Goal: Transaction & Acquisition: Book appointment/travel/reservation

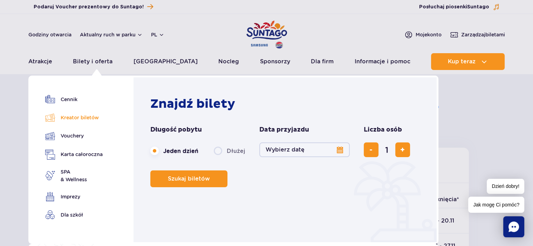
click at [91, 116] on link "Kreator biletów" at bounding box center [73, 118] width 57 height 10
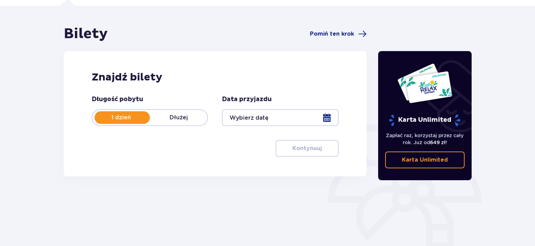
scroll to position [51, 0]
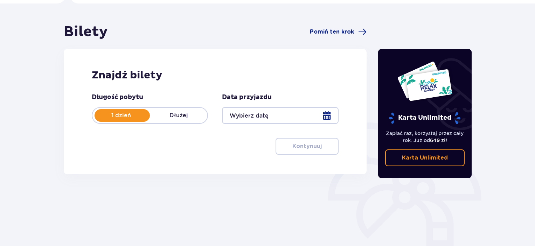
click at [193, 117] on p "Dłużej" at bounding box center [178, 116] width 57 height 8
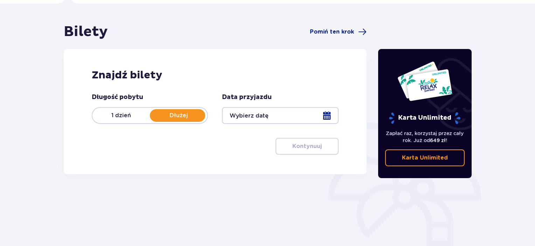
click at [331, 115] on div at bounding box center [280, 115] width 116 height 17
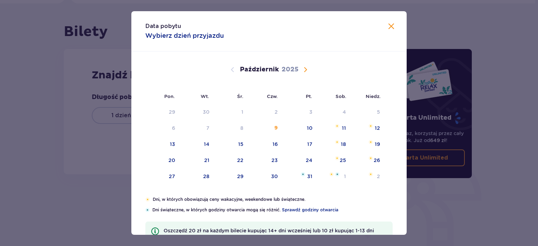
click at [306, 70] on span "Następny miesiąc" at bounding box center [305, 69] width 8 height 8
click at [335, 128] on div "8" at bounding box center [333, 128] width 34 height 15
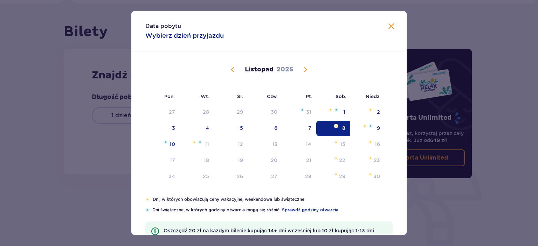
click at [340, 124] on div "8" at bounding box center [333, 128] width 34 height 15
type input "08.11.25"
click at [391, 22] on div "Bilety Pomiń ten krok Znajdź bilety Długość pobytu 1 dzień Dłużej Data przyjazd…" at bounding box center [267, 155] width 535 height 302
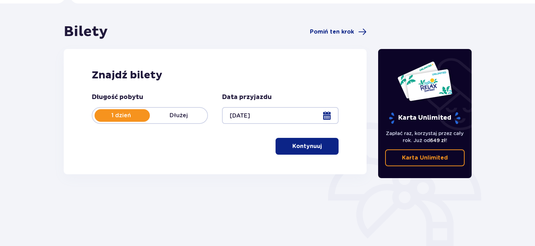
click at [317, 150] on button "Kontynuuj" at bounding box center [307, 146] width 63 height 17
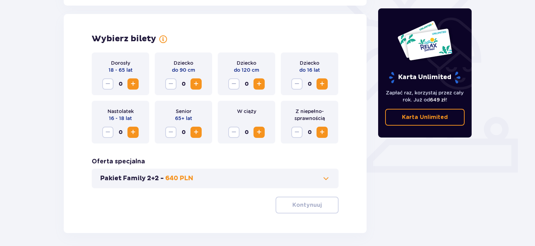
scroll to position [195, 0]
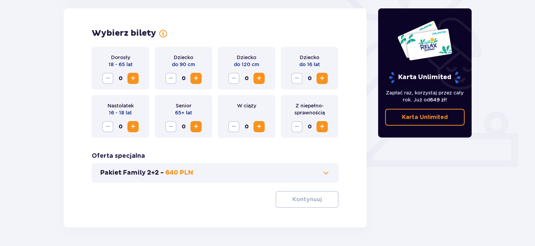
click at [136, 79] on span "Zwiększ" at bounding box center [133, 78] width 8 height 8
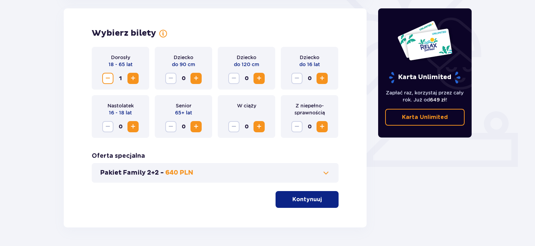
click at [136, 79] on span "Zwiększ" at bounding box center [133, 78] width 8 height 8
click at [315, 196] on p "Kontynuuj" at bounding box center [306, 200] width 29 height 8
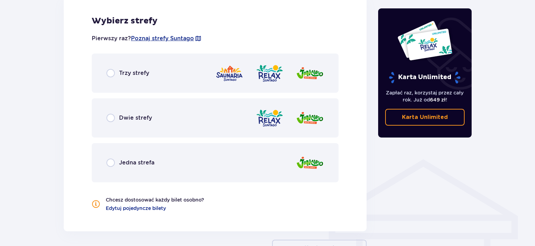
scroll to position [427, 0]
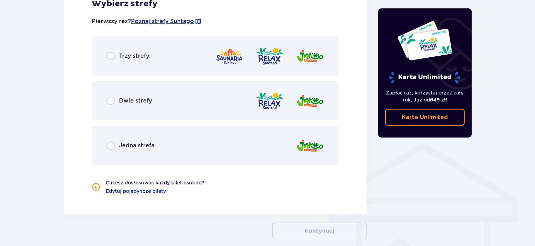
click at [109, 56] on input "radio" at bounding box center [110, 56] width 8 height 8
radio input "true"
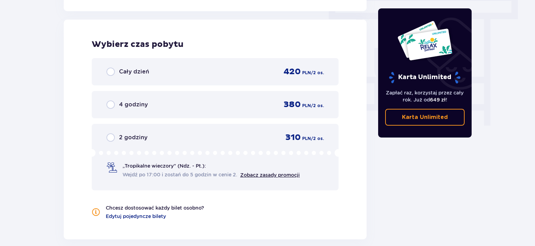
scroll to position [632, 0]
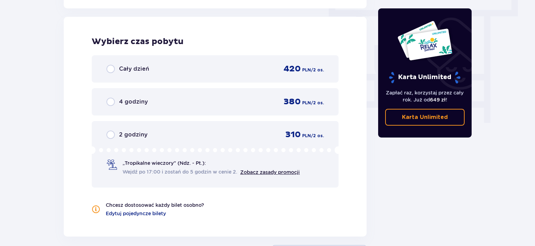
drag, startPoint x: 534, startPoint y: 171, endPoint x: 532, endPoint y: 139, distance: 32.7
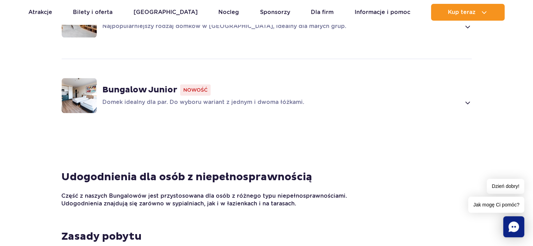
scroll to position [678, 0]
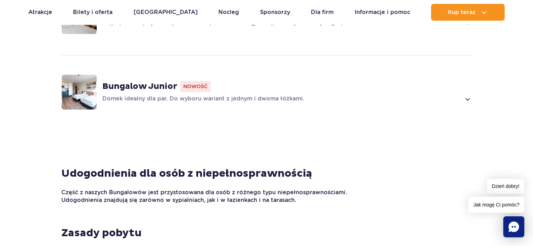
click at [469, 96] on span at bounding box center [467, 99] width 8 height 8
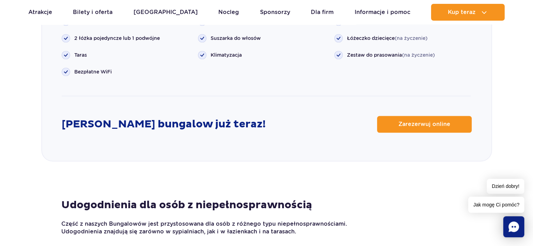
scroll to position [1028, 0]
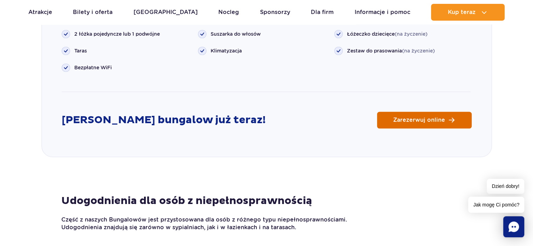
click at [416, 120] on span "Zarezerwuj online" at bounding box center [419, 120] width 52 height 6
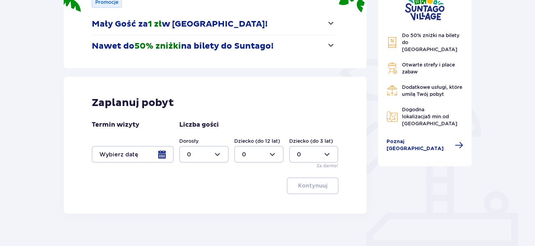
scroll to position [129, 0]
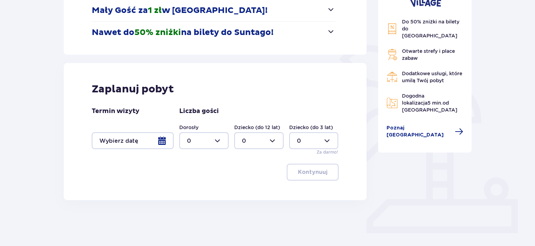
click at [160, 139] on div at bounding box center [133, 140] width 82 height 17
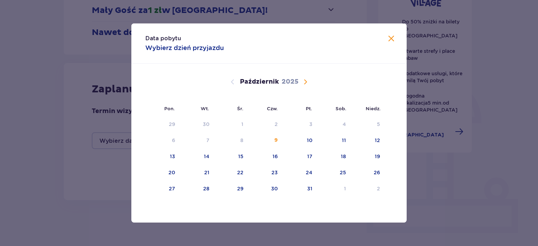
click at [307, 81] on span "Następny miesiąc" at bounding box center [305, 82] width 8 height 8
click at [344, 138] on div "8" at bounding box center [343, 140] width 3 height 7
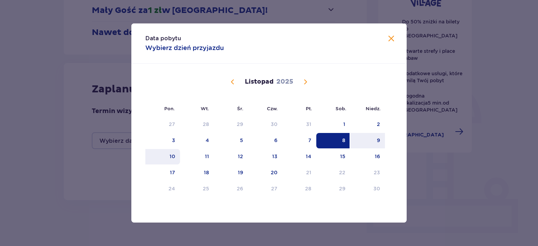
click at [174, 157] on div "10" at bounding box center [172, 156] width 6 height 7
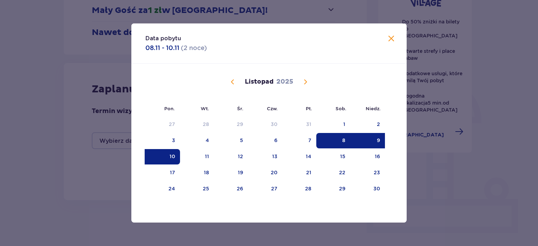
type input "08.11.25 - 10.11.25"
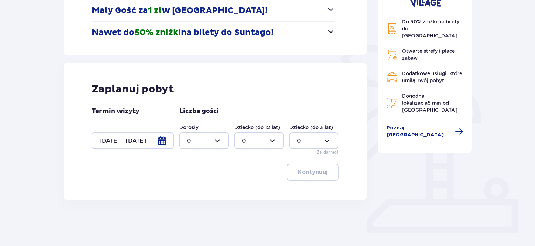
click at [221, 141] on div at bounding box center [203, 140] width 49 height 17
click at [190, 188] on p "2" at bounding box center [189, 192] width 4 height 8
type input "2"
click at [324, 172] on button "Kontynuuj" at bounding box center [313, 172] width 52 height 17
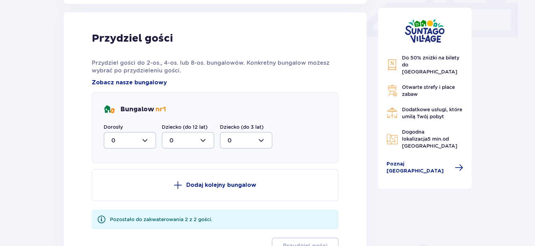
scroll to position [328, 0]
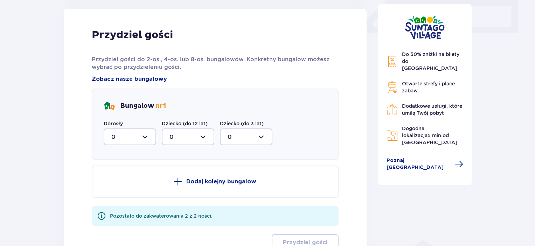
click at [152, 139] on div at bounding box center [130, 137] width 53 height 17
click at [137, 185] on div "2" at bounding box center [129, 188] width 37 height 8
type input "2"
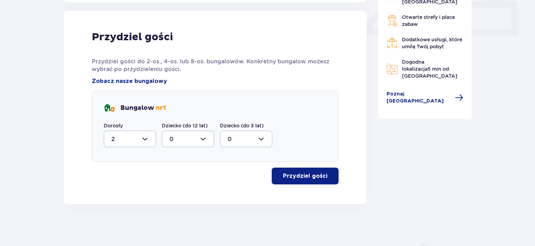
scroll to position [326, 0]
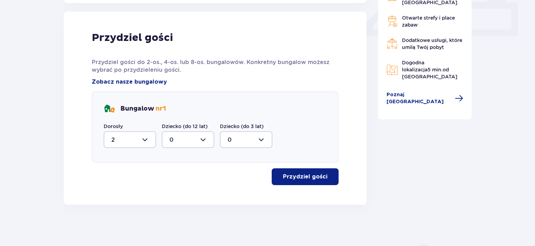
click at [325, 175] on span "button" at bounding box center [329, 177] width 8 height 8
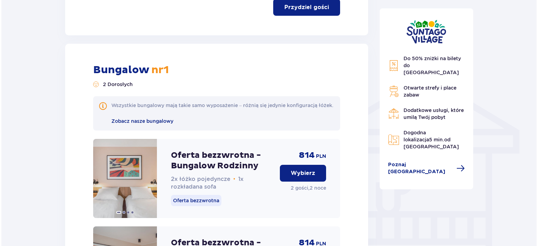
scroll to position [537, 0]
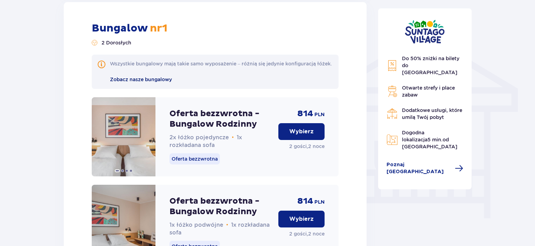
click at [151, 82] on span "Zobacz nasze bungalowy" at bounding box center [141, 80] width 62 height 6
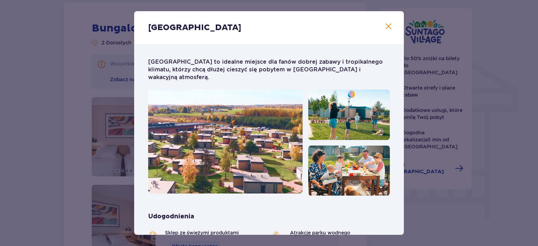
click at [387, 24] on span "Zamknij" at bounding box center [388, 26] width 8 height 8
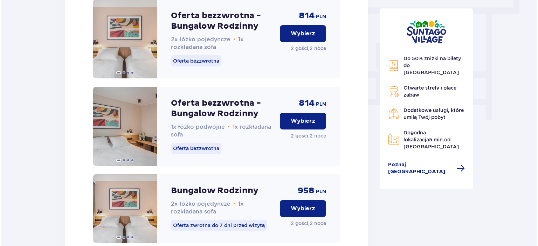
scroll to position [522, 0]
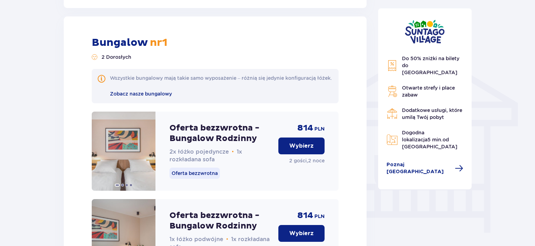
click at [393, 62] on img at bounding box center [392, 66] width 11 height 12
click at [455, 164] on span at bounding box center [459, 168] width 8 height 8
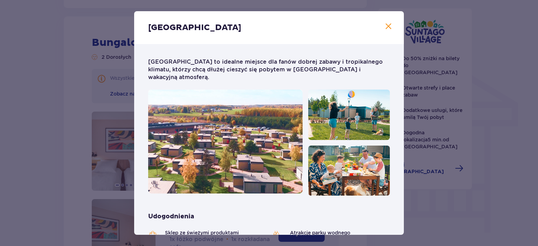
click at [388, 25] on span "Zamknij" at bounding box center [388, 26] width 8 height 8
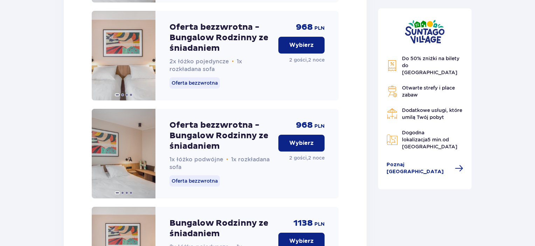
scroll to position [956, 0]
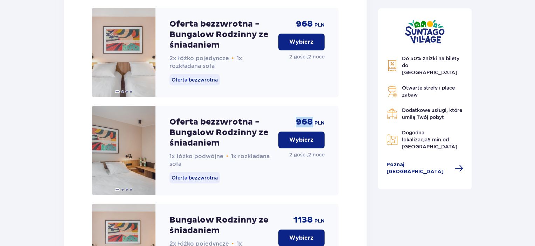
drag, startPoint x: 297, startPoint y: 127, endPoint x: 316, endPoint y: 128, distance: 18.9
click at [314, 127] on div "968 PLN" at bounding box center [310, 122] width 29 height 11
click at [330, 134] on div "Oferta bezzwrotna - Bungalow Rodzinny ze śniadaniem 1x łóżko podwójne • 1x rozk…" at bounding box center [215, 151] width 247 height 90
click at [294, 144] on p "Wybierz" at bounding box center [301, 140] width 25 height 8
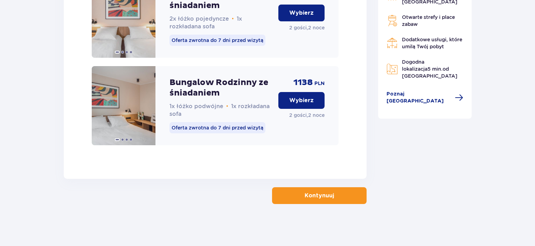
scroll to position [1189, 0]
click at [306, 189] on button "Kontynuuj" at bounding box center [319, 195] width 95 height 17
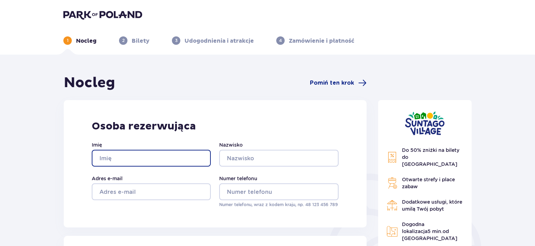
click at [150, 155] on input "Imię" at bounding box center [151, 158] width 119 height 17
type input "Julia"
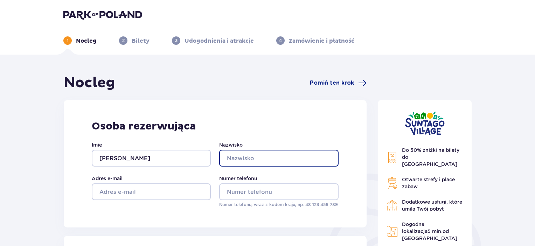
type input "Jędrysiak"
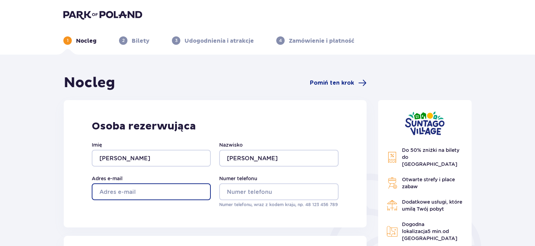
type input "juliajedrysiak728785714@poczta.onet.pl"
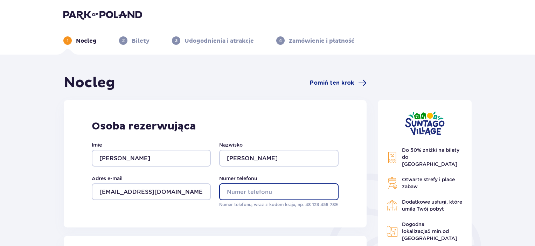
type input "728785714"
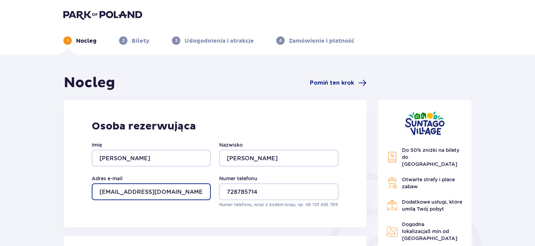
click at [199, 190] on input "juliajedrysiak728785714@poczta.onet.pl" at bounding box center [151, 192] width 119 height 17
click at [178, 193] on input "juliajedrysiak728785714@poczta.onet.pl" at bounding box center [151, 192] width 119 height 17
click at [166, 192] on input "juliajedrysiak728785714@poczta.onet.pl" at bounding box center [151, 192] width 119 height 17
type input "juliajedrysiak@poczta.onet.pl"
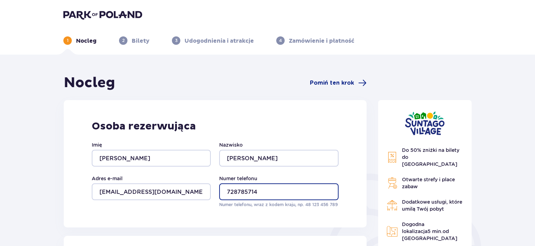
click at [268, 194] on input "728785714" at bounding box center [278, 192] width 119 height 17
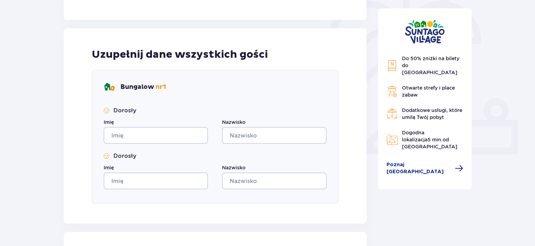
scroll to position [210, 0]
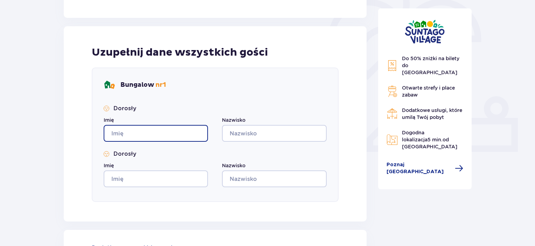
click at [167, 131] on input "Imię" at bounding box center [156, 133] width 104 height 17
type input "Julia"
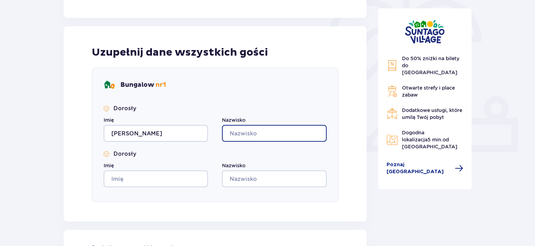
type input "Jędrysiak"
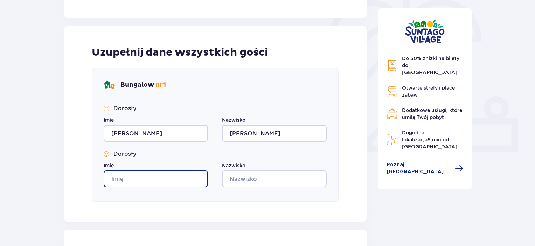
type input "Julia"
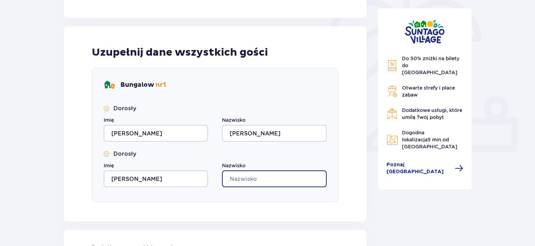
type input "Jędrysiak"
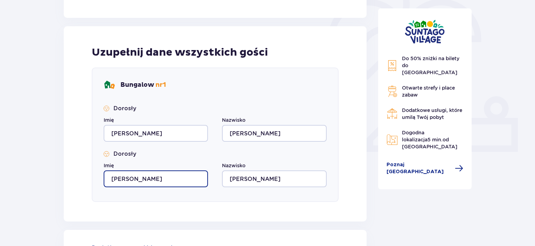
click at [158, 184] on input "Julia" at bounding box center [156, 179] width 104 height 17
type input "Jan"
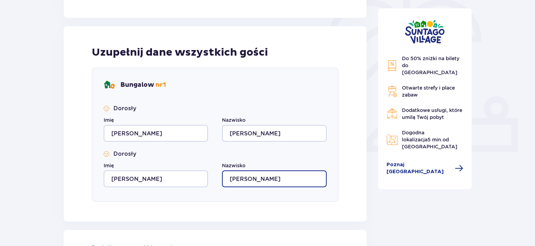
click at [271, 180] on input "Jędrysiak" at bounding box center [274, 179] width 104 height 17
type input "J"
type input "Nowakowski"
click at [335, 155] on div "Bungalow nr 1 Dorosły Imię Julia Nazwisko Jędrysiak Dorosły Imię Jan Nazwisko N…" at bounding box center [215, 135] width 247 height 134
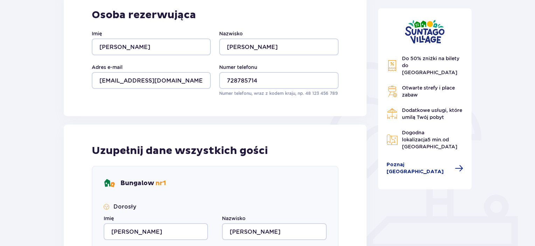
scroll to position [113, 0]
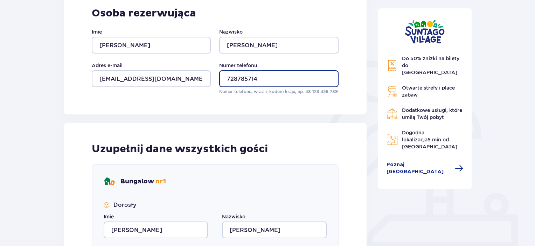
click at [226, 76] on input "728785714" at bounding box center [278, 78] width 119 height 17
click at [247, 78] on input "48 728785714" at bounding box center [278, 78] width 119 height 17
click at [258, 77] on input "48 728 785714" at bounding box center [278, 78] width 119 height 17
type input "48 728 785 714"
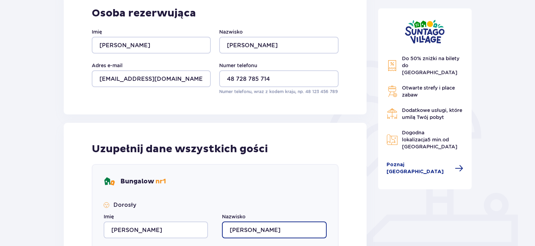
click at [314, 227] on input "Jędrysiak" at bounding box center [274, 230] width 104 height 17
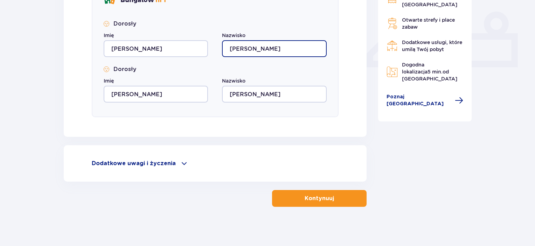
scroll to position [297, 0]
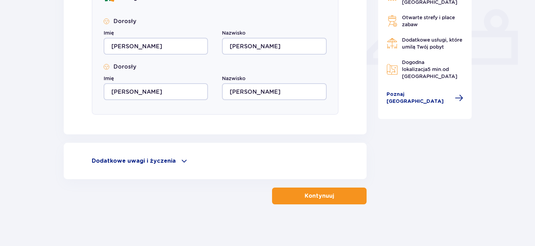
click at [186, 165] on div "Dodatkowe uwagi i życzenia" at bounding box center [215, 161] width 247 height 8
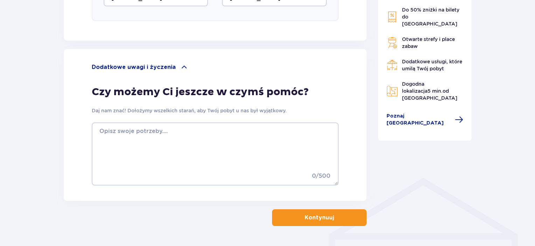
scroll to position [394, 0]
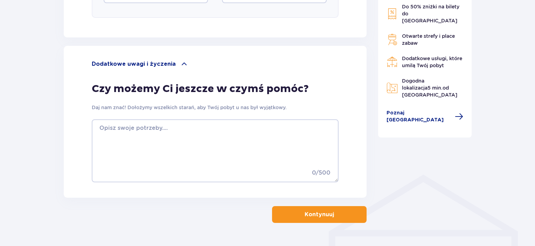
click at [180, 62] on span at bounding box center [184, 64] width 8 height 8
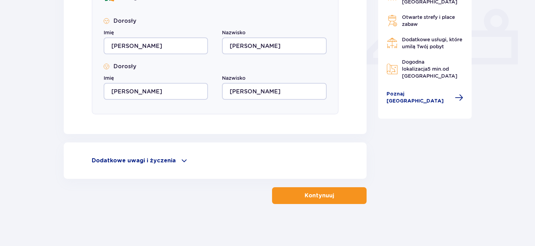
scroll to position [297, 0]
click at [295, 192] on button "Kontynuuj" at bounding box center [319, 196] width 95 height 17
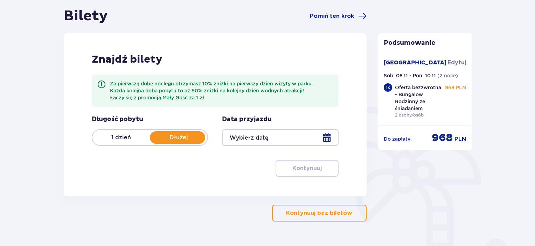
scroll to position [68, 0]
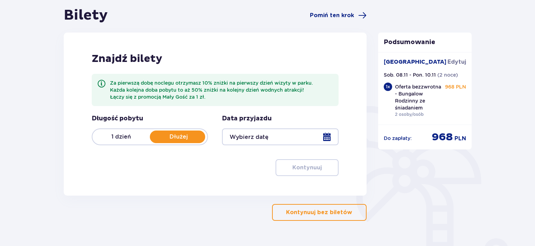
click at [326, 134] on div at bounding box center [280, 137] width 116 height 17
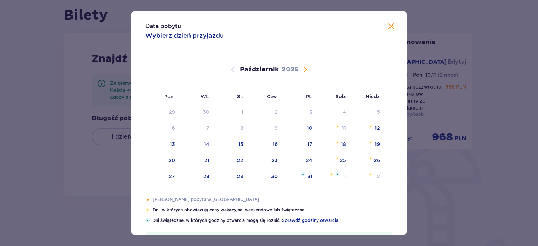
click at [306, 69] on span "Następny miesiąc" at bounding box center [305, 69] width 8 height 8
click at [336, 131] on div "Pomarańczowa kropka" at bounding box center [336, 130] width 5 height 5
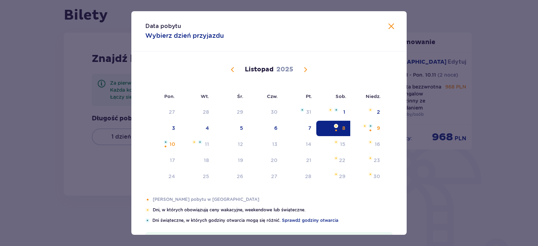
click at [335, 127] on img "Data zaznaczona. sobota, 8 listopada 2025" at bounding box center [336, 126] width 5 height 4
type input "08.11.25"
click at [335, 127] on div "Data przyjazdu 08.11.25" at bounding box center [280, 130] width 116 height 31
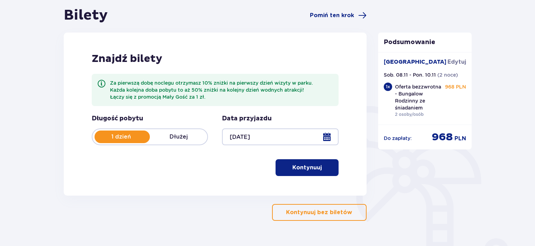
click at [189, 137] on p "Dłużej" at bounding box center [178, 137] width 57 height 8
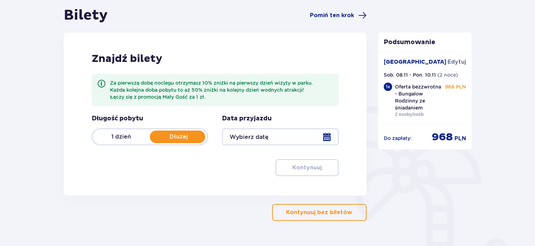
click at [331, 136] on div at bounding box center [280, 137] width 116 height 17
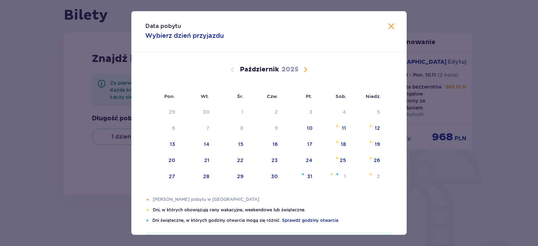
click at [303, 68] on span "Następny miesiąc" at bounding box center [305, 69] width 8 height 8
click at [339, 126] on div "8" at bounding box center [333, 128] width 34 height 15
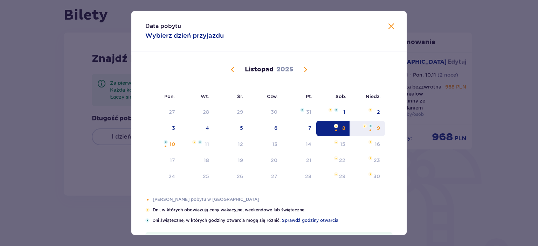
click at [363, 125] on img at bounding box center [364, 126] width 5 height 4
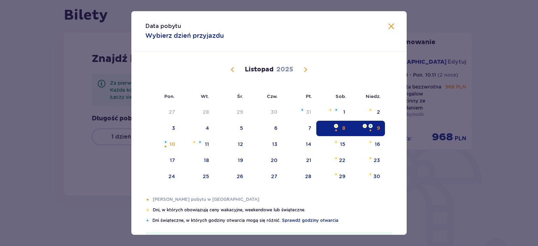
type input "08.11.25 - 09.11.25"
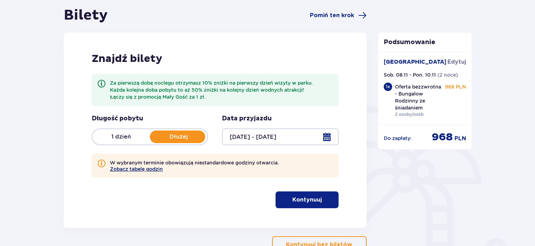
click at [151, 169] on button "Zobacz tabelę godzin" at bounding box center [136, 169] width 53 height 6
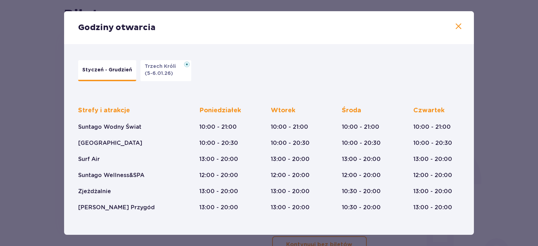
click at [457, 25] on span at bounding box center [458, 26] width 8 height 8
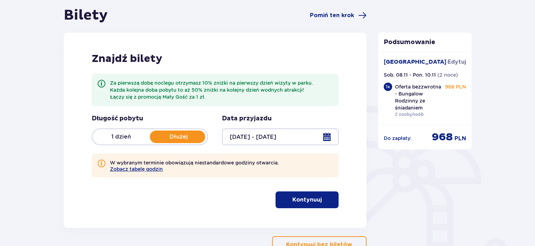
click at [311, 197] on p "Kontynuuj" at bounding box center [306, 200] width 29 height 8
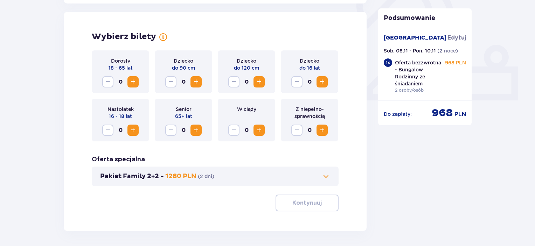
scroll to position [265, 0]
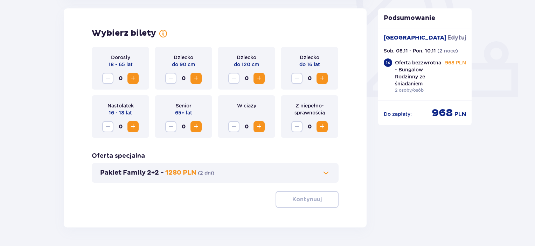
click at [134, 79] on span "Zwiększ" at bounding box center [133, 78] width 8 height 8
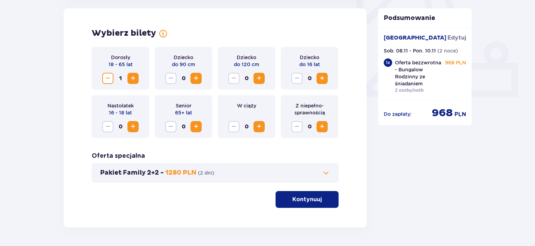
click at [134, 79] on span "Zwiększ" at bounding box center [133, 78] width 8 height 8
click at [293, 193] on button "Kontynuuj" at bounding box center [307, 199] width 63 height 17
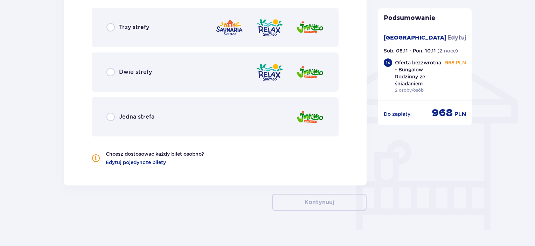
scroll to position [532, 0]
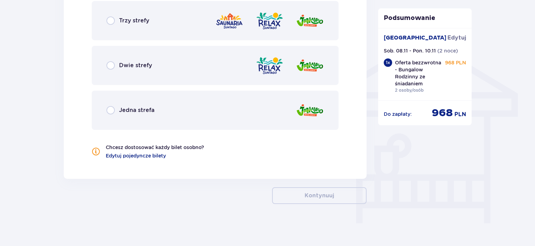
click at [109, 18] on input "radio" at bounding box center [110, 20] width 8 height 8
radio input "true"
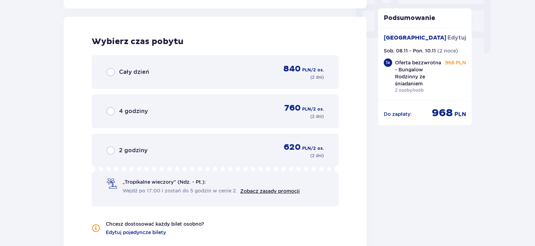
scroll to position [703, 0]
click at [113, 68] on input "radio" at bounding box center [110, 72] width 8 height 8
radio input "true"
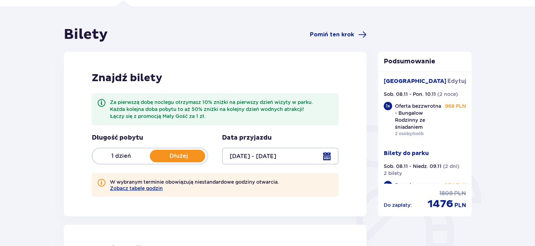
scroll to position [35, 0]
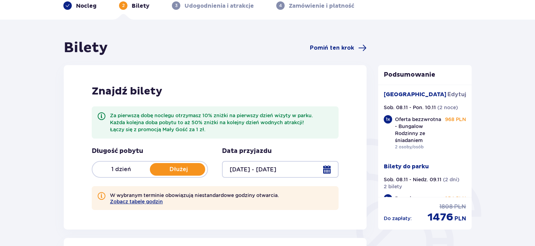
click at [101, 116] on span at bounding box center [101, 116] width 8 height 8
click at [101, 113] on span at bounding box center [101, 116] width 8 height 8
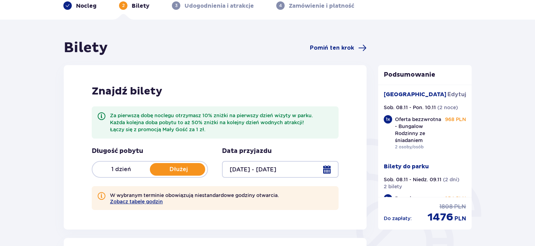
click at [101, 113] on span at bounding box center [101, 116] width 8 height 8
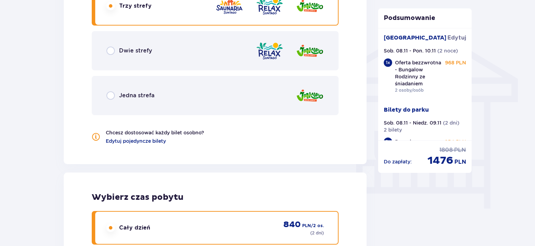
scroll to position [554, 0]
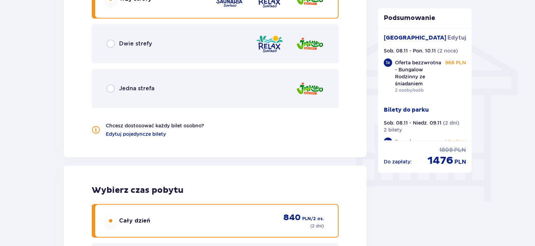
click at [113, 44] on input "radio" at bounding box center [110, 44] width 8 height 8
radio input "true"
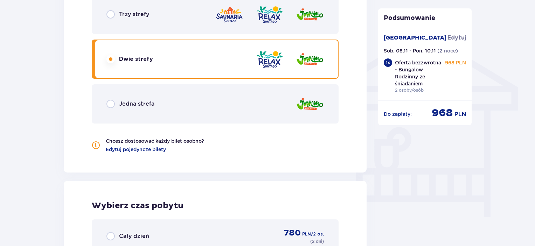
scroll to position [532, 0]
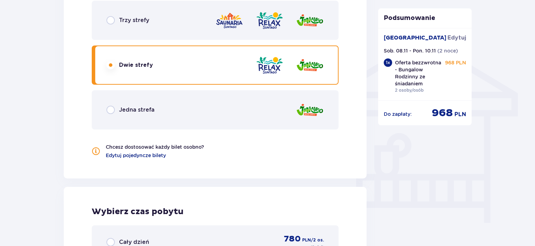
click at [112, 18] on input "radio" at bounding box center [110, 20] width 8 height 8
radio input "true"
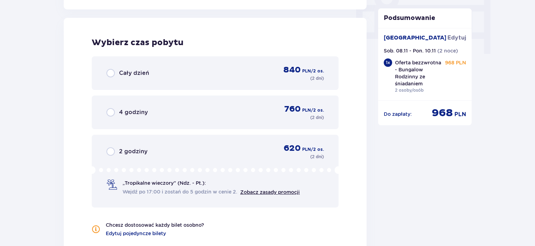
scroll to position [703, 0]
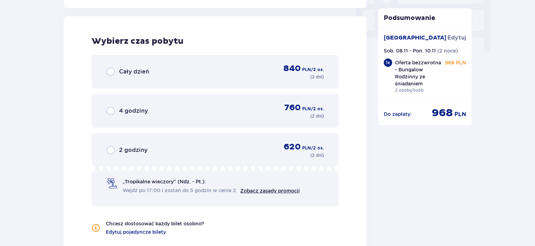
click at [108, 69] on input "radio" at bounding box center [110, 72] width 8 height 8
radio input "true"
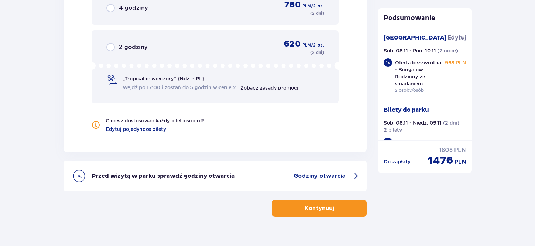
scroll to position [818, 0]
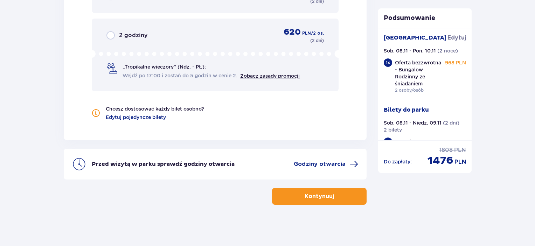
click at [328, 189] on button "Kontynuuj" at bounding box center [319, 196] width 95 height 17
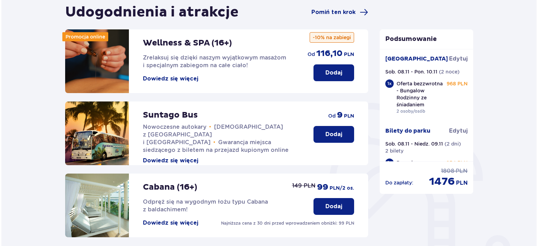
scroll to position [65, 0]
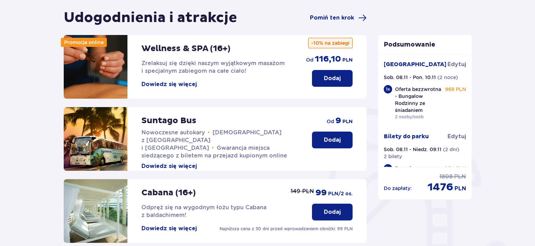
click at [181, 83] on button "Dowiedz się więcej" at bounding box center [168, 85] width 55 height 8
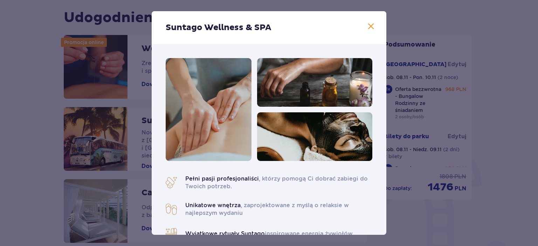
drag, startPoint x: 384, startPoint y: 49, endPoint x: 381, endPoint y: 77, distance: 28.9
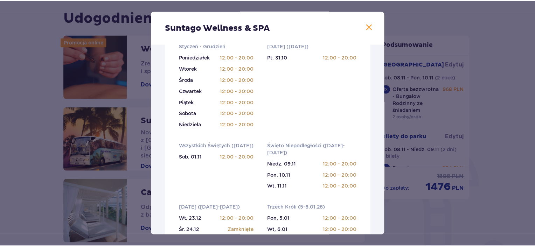
scroll to position [266, 0]
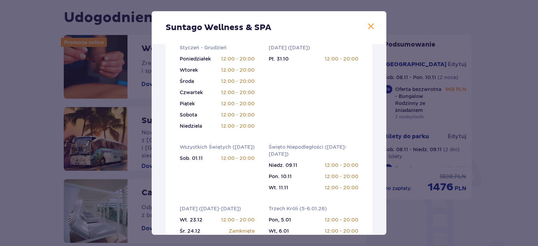
click at [367, 30] on span at bounding box center [371, 26] width 8 height 8
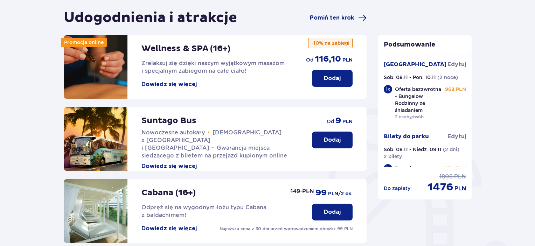
click at [331, 77] on p "Dodaj" at bounding box center [332, 79] width 17 height 8
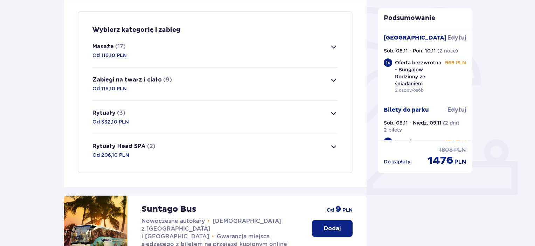
scroll to position [169, 0]
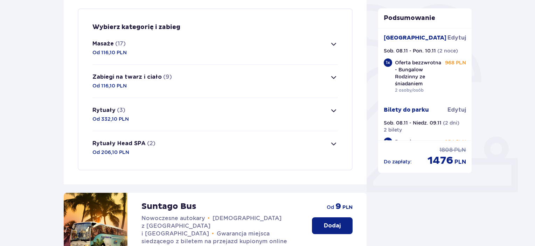
click at [333, 42] on span "button" at bounding box center [334, 44] width 8 height 8
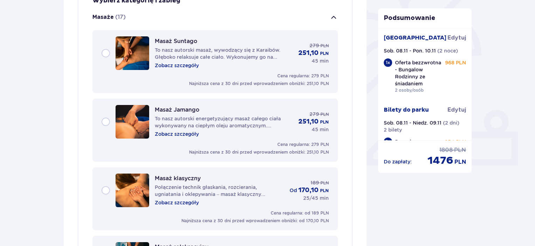
scroll to position [201, 0]
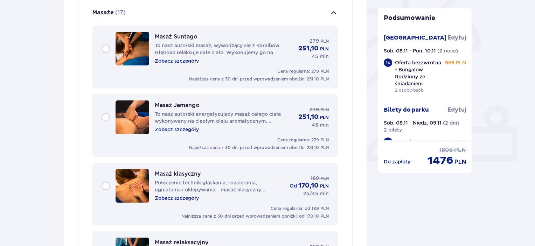
click at [108, 185] on div "Masaż klasyczny Połączenie technik głaskania, rozcierania, ugniatania i oklepyw…" at bounding box center [215, 186] width 227 height 34
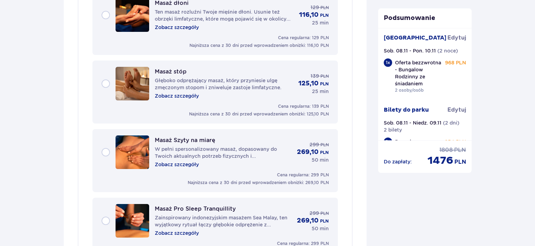
scroll to position [1065, 0]
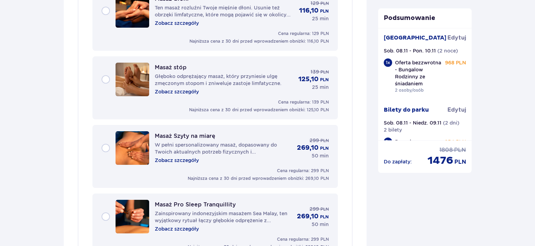
click at [234, 157] on div "Masaż Szyty na miarę W pełni spersonalizowany masaż, dopasowany do Twoich aktua…" at bounding box center [223, 148] width 137 height 32
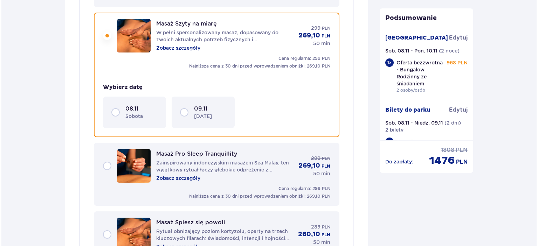
scroll to position [1106, 0]
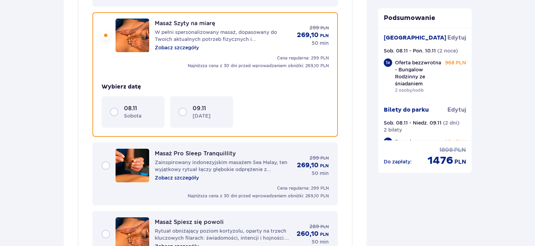
click at [188, 44] on p "Zobacz szczegóły" at bounding box center [177, 47] width 44 height 7
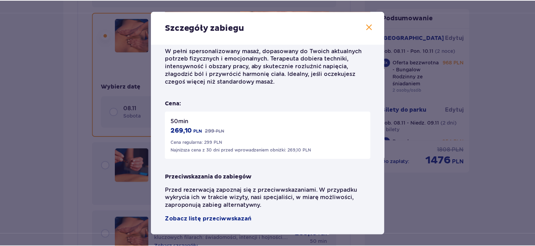
scroll to position [122, 0]
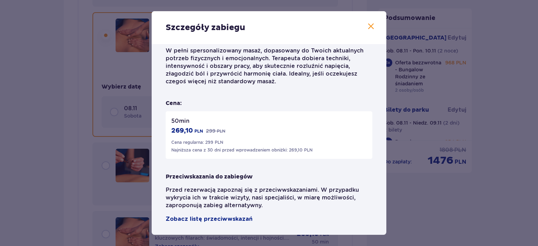
click at [371, 26] on span at bounding box center [371, 26] width 8 height 8
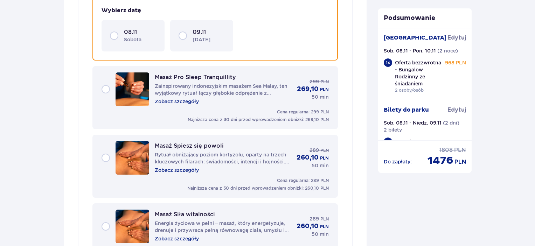
scroll to position [1180, 0]
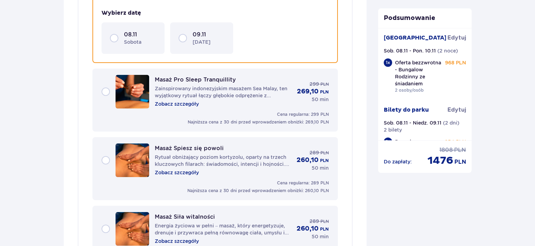
click at [228, 155] on p "Rytuał obniżający poziom kortyzolu, oparty na trzech kluczowych filarach: świad…" at bounding box center [223, 161] width 136 height 14
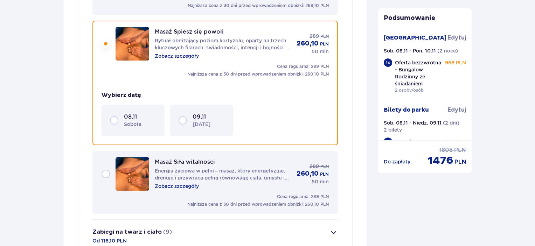
scroll to position [1243, 0]
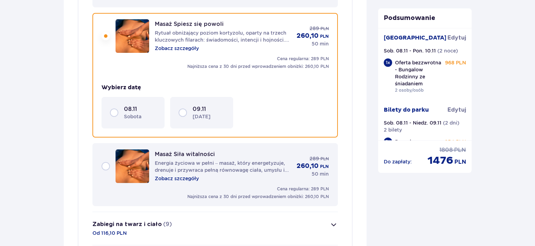
click at [182, 45] on p "Zobacz szczegóły" at bounding box center [177, 48] width 44 height 7
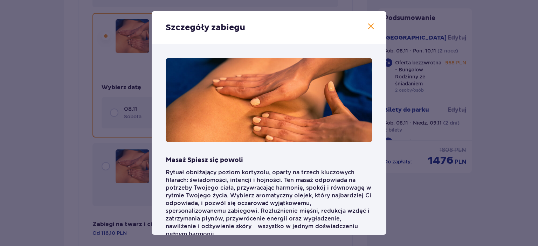
click at [367, 24] on span at bounding box center [371, 26] width 8 height 8
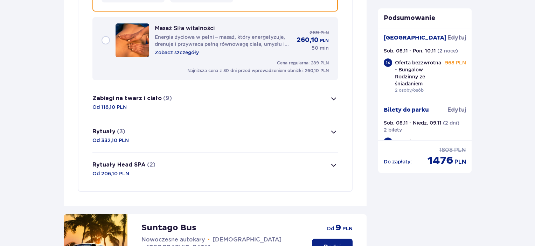
scroll to position [1365, 0]
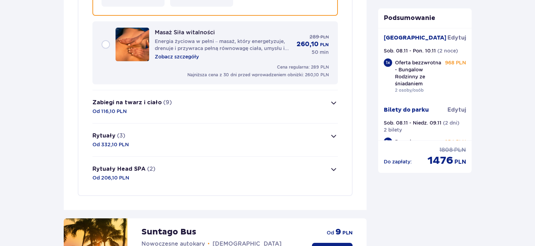
click at [332, 99] on span "button" at bounding box center [334, 103] width 8 height 8
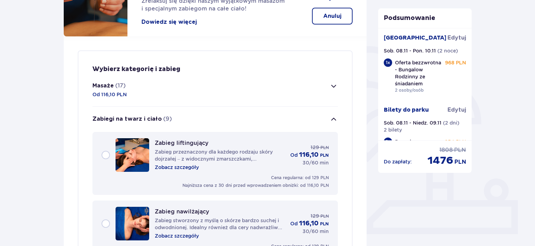
scroll to position [125, 0]
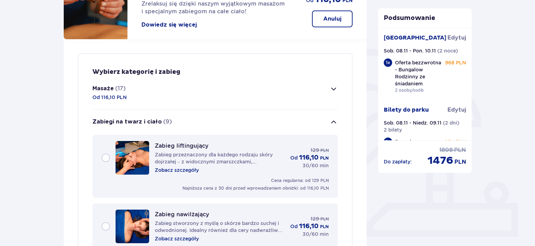
click at [332, 119] on span "button" at bounding box center [334, 122] width 8 height 8
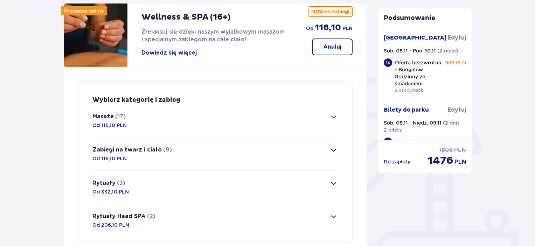
scroll to position [98, 0]
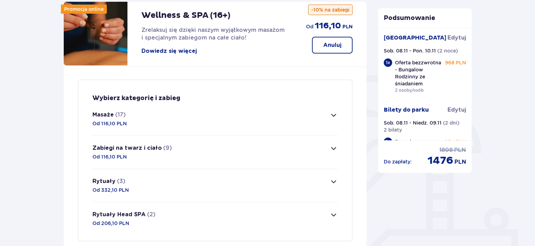
click at [333, 113] on span "button" at bounding box center [334, 115] width 8 height 8
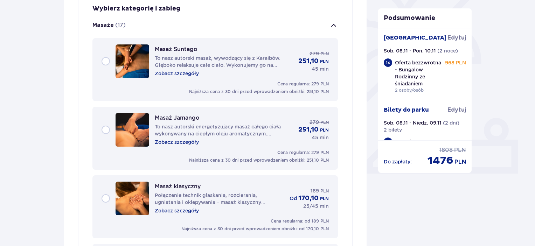
scroll to position [201, 0]
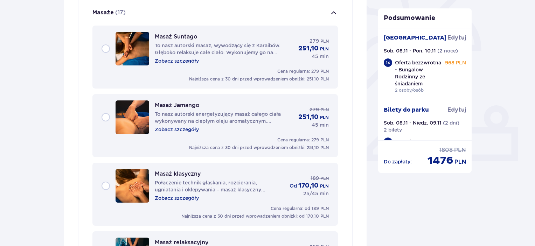
click at [102, 181] on div "Masaż klasyczny Połączenie technik głaskania, rozcierania, ugniatania i oklepyw…" at bounding box center [215, 186] width 227 height 34
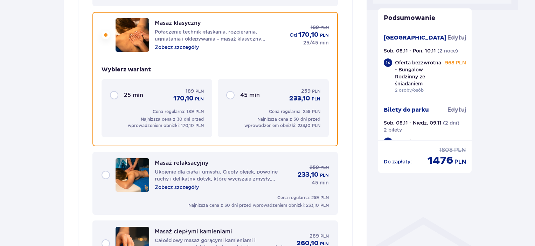
scroll to position [354, 0]
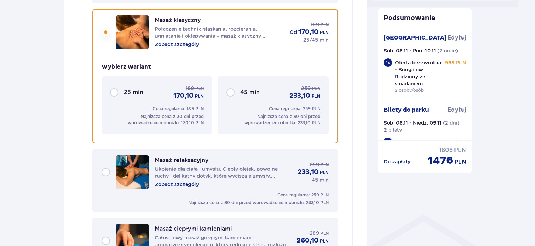
click at [231, 89] on div "45 min 259 PLN 233,10 PLN" at bounding box center [273, 92] width 94 height 15
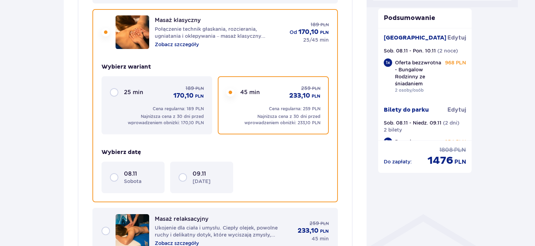
click at [180, 176] on div "09.11 niedziela" at bounding box center [202, 177] width 46 height 15
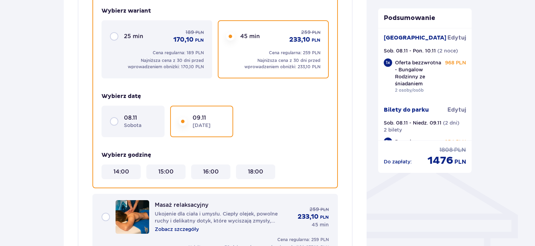
scroll to position [436, 0]
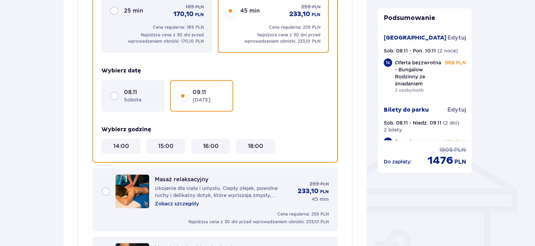
click at [254, 148] on 18\ "18:00" at bounding box center [255, 147] width 15 height 8
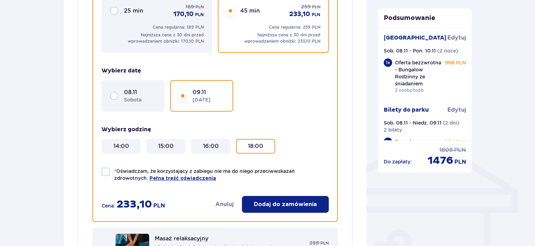
click at [111, 169] on div "* Oświadczam, że korzystający z zabiegu nie ma do niego przeciwwskazań zdrowotn…" at bounding box center [215, 175] width 227 height 14
checkbox input "true"
click at [257, 196] on button "Dodaj do zamówienia" at bounding box center [285, 204] width 87 height 17
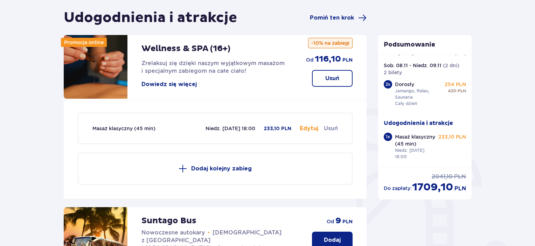
scroll to position [64, 0]
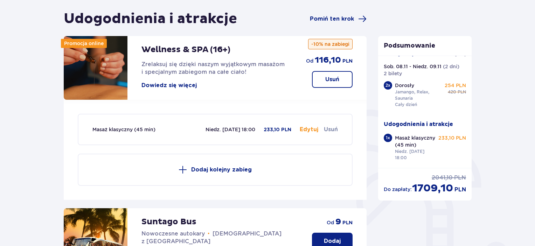
click at [200, 171] on p "Dodaj kolejny zabieg" at bounding box center [221, 170] width 61 height 8
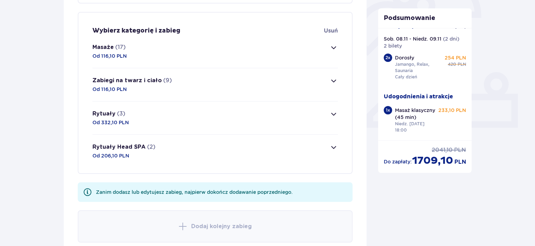
scroll to position [237, 0]
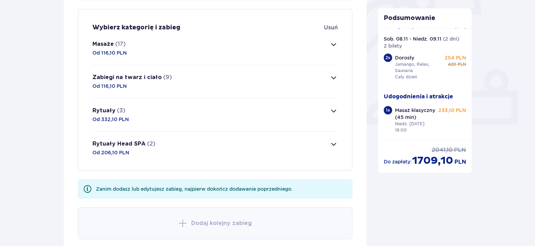
click at [335, 46] on span "button" at bounding box center [334, 44] width 8 height 8
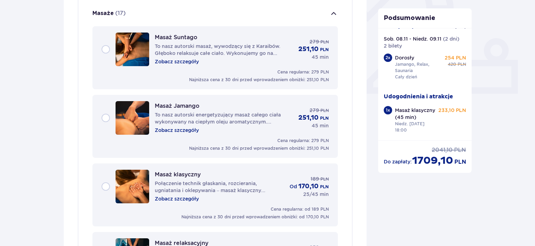
scroll to position [269, 0]
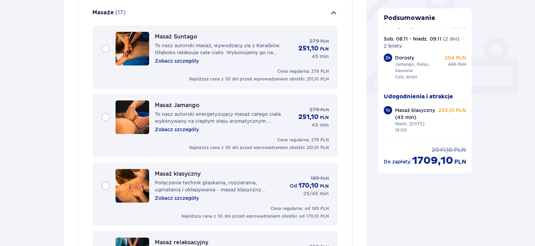
click at [109, 185] on div "Masaż klasyczny Połączenie technik głaskania, rozcierania, ugniatania i oklepyw…" at bounding box center [215, 186] width 227 height 34
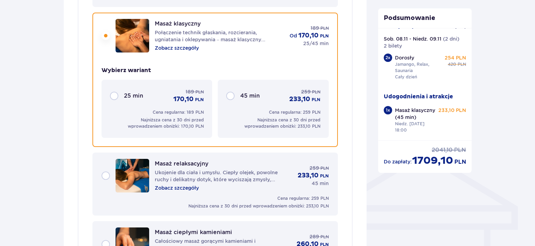
scroll to position [422, 0]
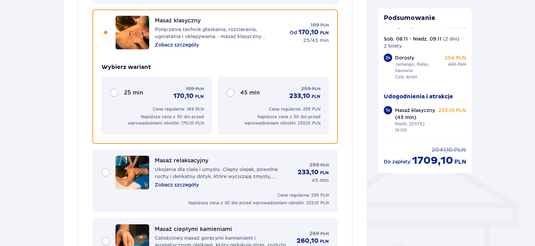
click at [228, 91] on div "45 min 259 PLN 233,10 PLN" at bounding box center [273, 92] width 94 height 15
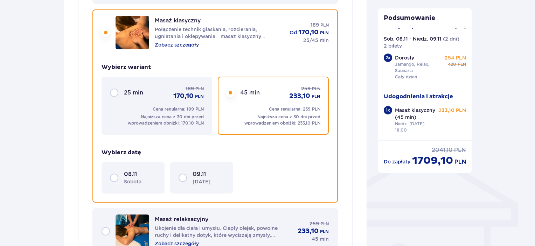
click at [179, 176] on div "09.11 niedziela" at bounding box center [202, 178] width 46 height 15
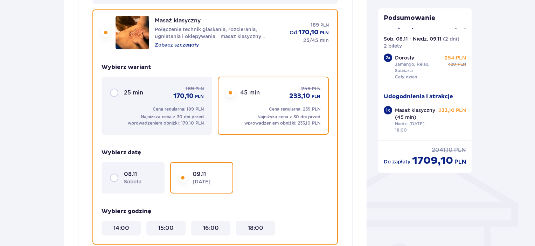
click at [258, 224] on 18\ "18:00" at bounding box center [255, 228] width 15 height 8
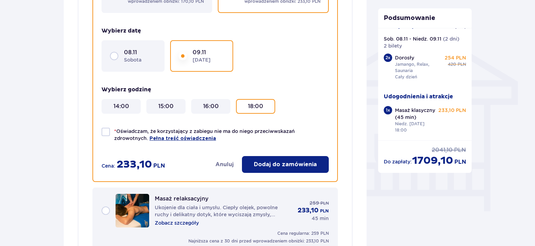
scroll to position [549, 0]
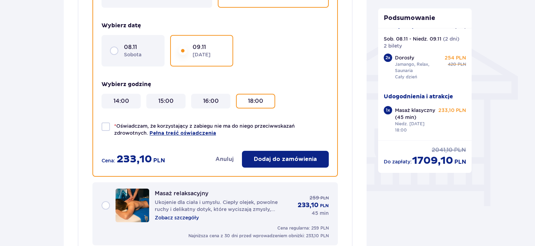
click at [105, 127] on div at bounding box center [106, 127] width 8 height 8
checkbox input "true"
click at [291, 155] on p "Dodaj do zamówienia" at bounding box center [285, 159] width 63 height 8
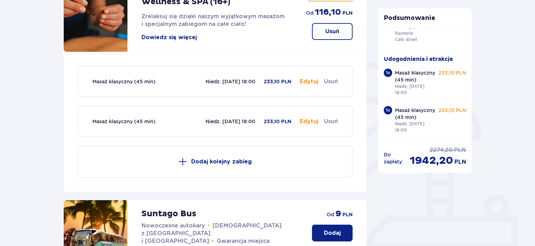
scroll to position [115, 0]
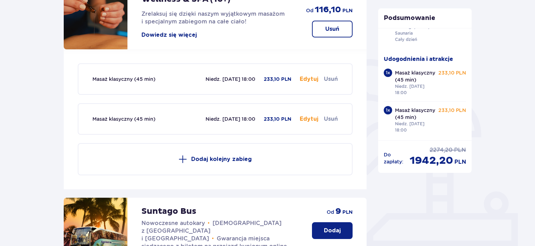
click at [308, 82] on button "Edytuj" at bounding box center [309, 79] width 19 height 8
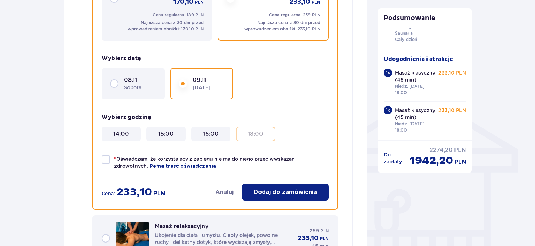
scroll to position [493, 0]
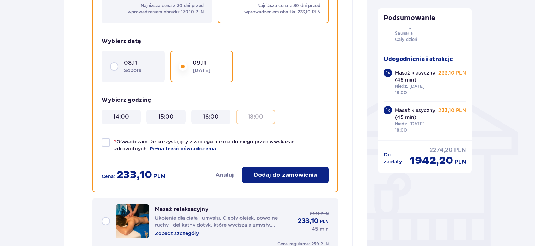
click at [223, 176] on button "Anuluj" at bounding box center [224, 175] width 18 height 8
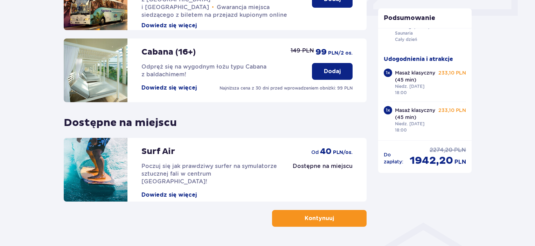
scroll to position [368, 0]
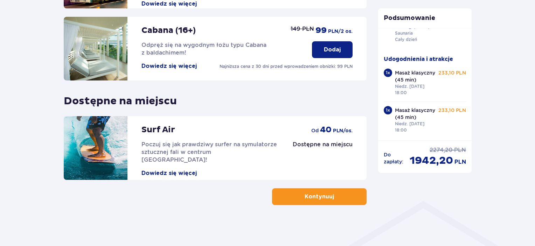
click at [328, 200] on button "Kontynuuj" at bounding box center [319, 196] width 95 height 17
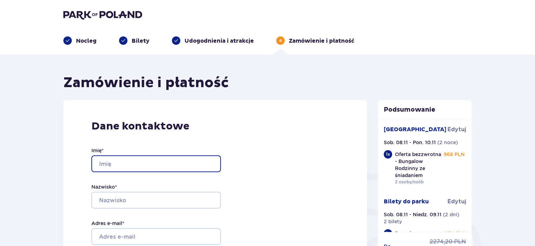
click at [188, 168] on input "Imię *" at bounding box center [156, 163] width 130 height 17
type input "Julia"
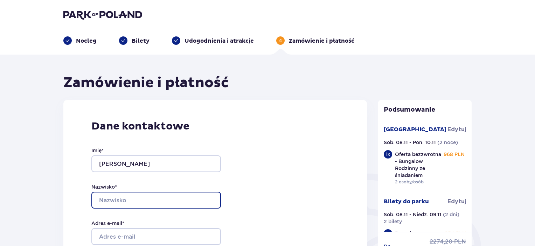
type input "Jędrysiak"
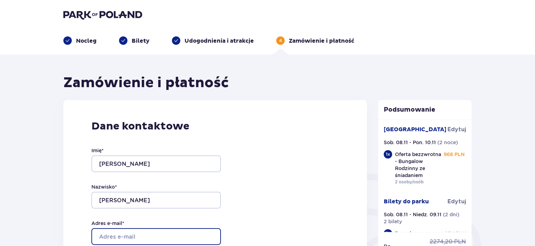
type input "juliajedrysiak728785714@poczta.onet.pl"
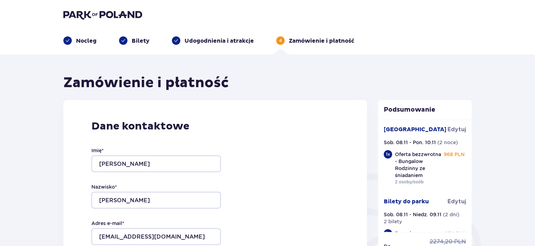
type input "juliajedrysiak728785714@poczta.onet.pl"
type input "728785714"
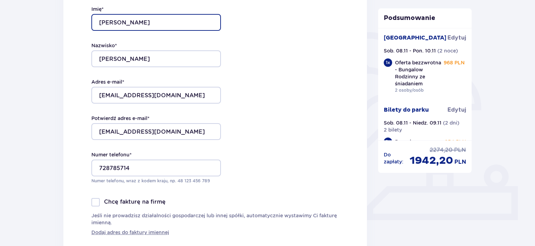
scroll to position [157, 0]
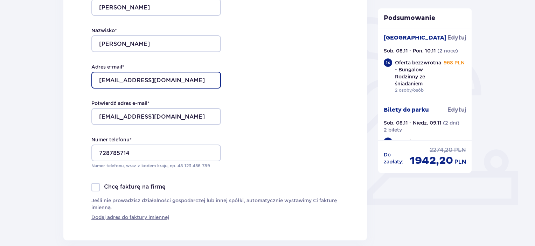
click at [200, 76] on input "juliajedrysiak728785714@poczta.onet.pl" at bounding box center [156, 80] width 130 height 17
click at [215, 77] on input "juliajedrysiak728785714@poczta.onet.pl" at bounding box center [156, 80] width 130 height 17
click at [165, 77] on input "juliajedrysiak728785714@poczta.onet.pl" at bounding box center [156, 80] width 130 height 17
type input "juliajedrysiak@poczta.onet.pl"
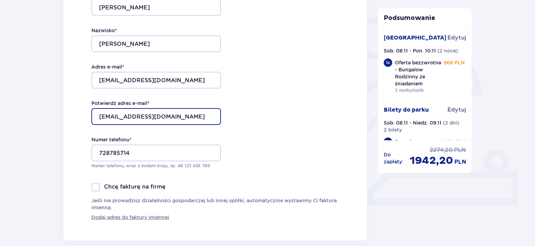
click at [163, 112] on input "juliajedrysiak728785714@poczta.onet.pl" at bounding box center [156, 116] width 130 height 17
click at [166, 113] on input "juliajedrysiak728785714@poczta.onet.pl" at bounding box center [156, 116] width 130 height 17
type input "juliajedrysiak@poczta.onet.pl"
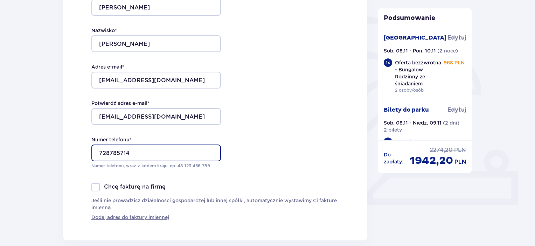
click at [193, 147] on input "728785714" at bounding box center [156, 153] width 130 height 17
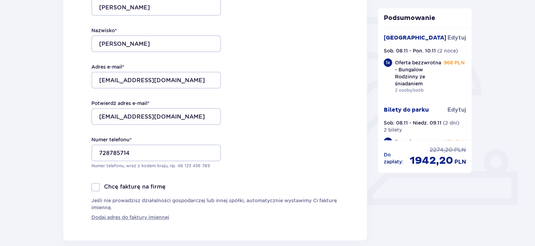
click at [266, 168] on div "Dane kontaktowe Imię * Julia Nazwisko * Jędrysiak Adres e-mail * juliajedrysiak…" at bounding box center [215, 92] width 304 height 297
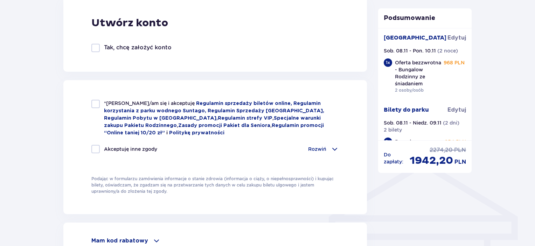
scroll to position [415, 0]
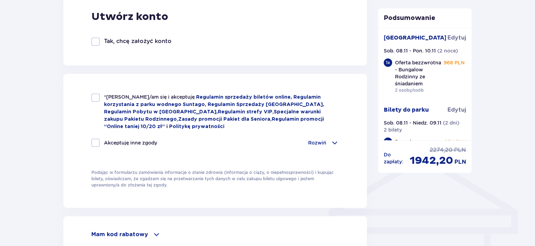
click at [93, 93] on div "*Zapoznałem/am się i akceptuję Regulamin sprzedaży biletów online, Regulamin ko…" at bounding box center [215, 141] width 304 height 134
click at [94, 94] on div at bounding box center [95, 98] width 8 height 8
checkbox input "true"
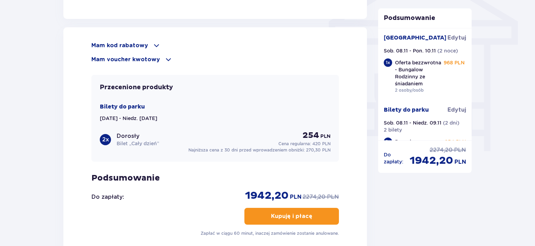
scroll to position [605, 0]
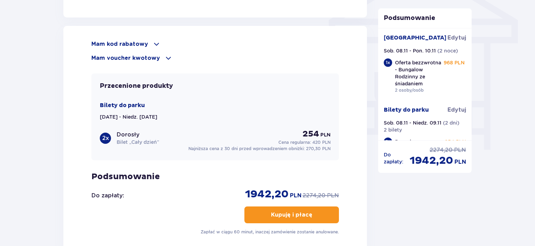
click at [154, 41] on span at bounding box center [156, 44] width 8 height 8
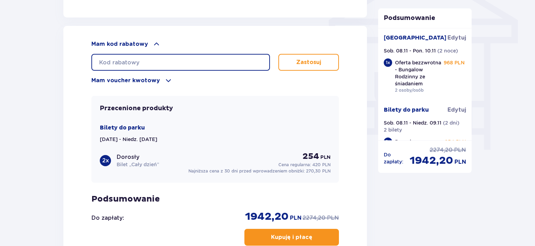
click at [150, 58] on input "text" at bounding box center [180, 62] width 179 height 17
paste input "student30"
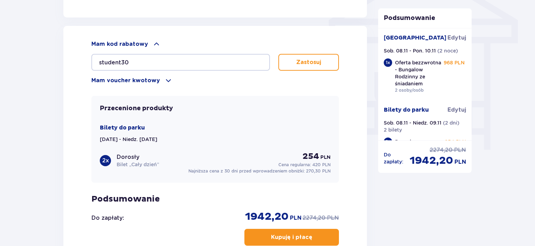
click at [300, 58] on p "Zastosuj" at bounding box center [308, 62] width 25 height 8
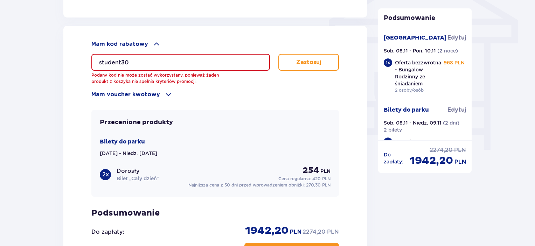
click at [235, 64] on input "student30" at bounding box center [180, 62] width 179 height 17
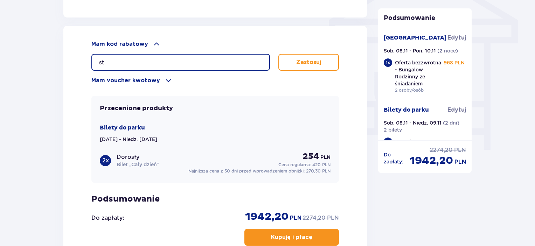
type input "s"
click at [154, 61] on input "text" at bounding box center [180, 62] width 179 height 17
paste input "Kod Już Zastosowany"
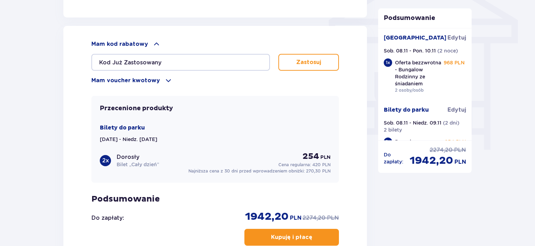
click at [319, 54] on button "Zastosuj" at bounding box center [308, 62] width 61 height 17
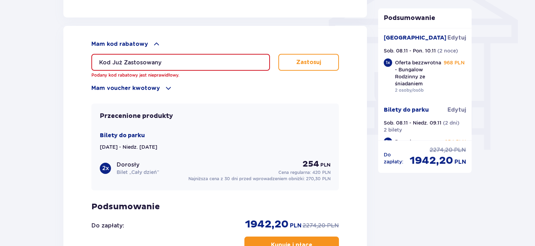
click at [254, 55] on input "Kod Już Zastosowany" at bounding box center [180, 62] width 179 height 17
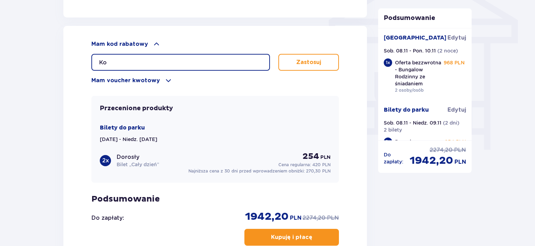
type input "K"
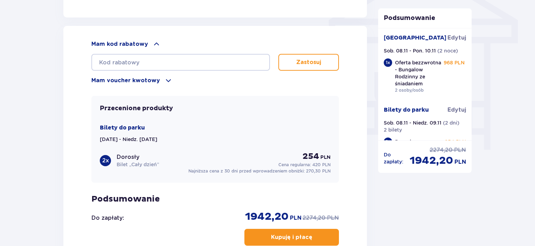
click at [293, 82] on div "Mam voucher kwotowy" at bounding box center [215, 80] width 248 height 8
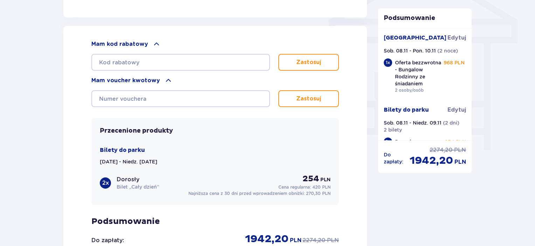
click at [160, 80] on div "Mam voucher kwotowy" at bounding box center [215, 80] width 248 height 8
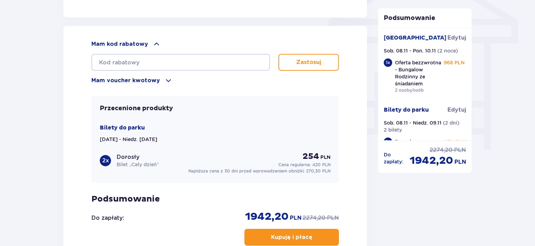
click at [153, 40] on span at bounding box center [156, 44] width 8 height 8
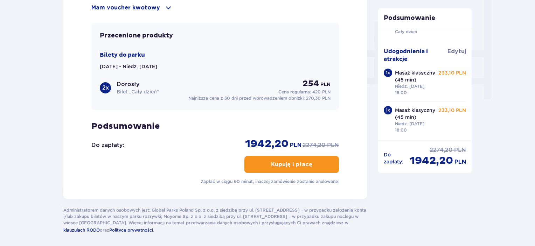
scroll to position [136, 0]
click at [288, 166] on p "Kupuję i płacę" at bounding box center [291, 165] width 41 height 8
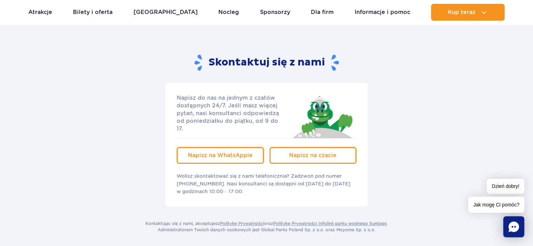
scroll to position [85, 0]
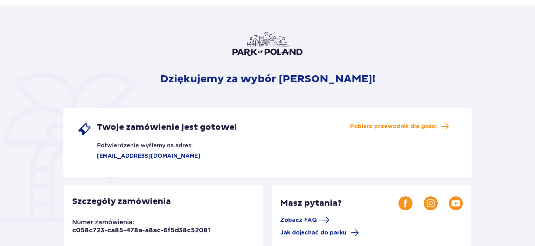
scroll to position [36, 0]
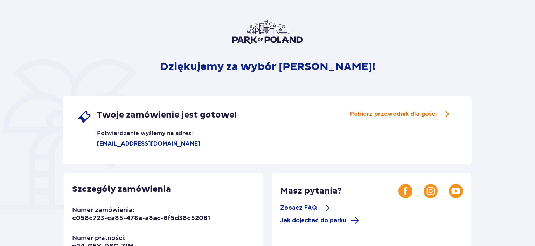
click at [414, 116] on span "Pobierz przewodnik dla gości" at bounding box center [393, 114] width 86 height 8
click at [391, 111] on span "Pobierz przewodnik dla gości" at bounding box center [393, 114] width 86 height 8
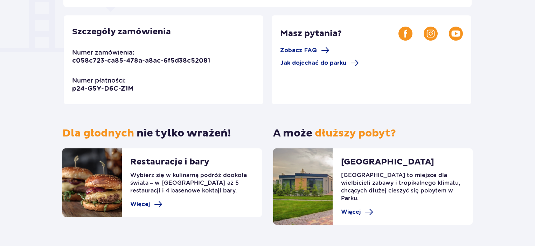
scroll to position [207, 0]
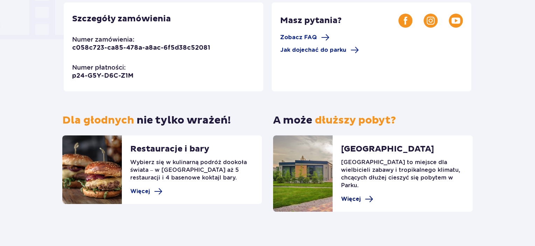
click at [358, 195] on span "Więcej" at bounding box center [351, 199] width 20 height 8
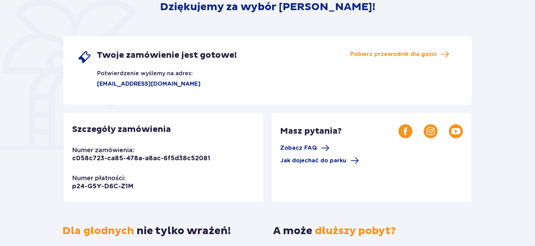
scroll to position [95, 0]
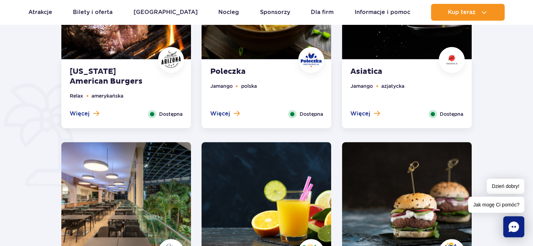
scroll to position [447, 0]
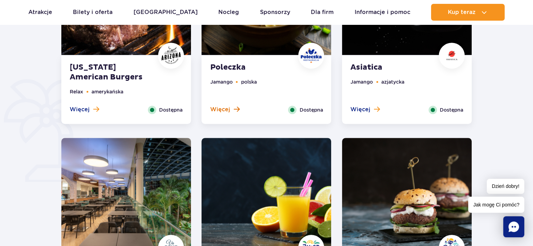
click at [234, 111] on span at bounding box center [236, 109] width 6 height 6
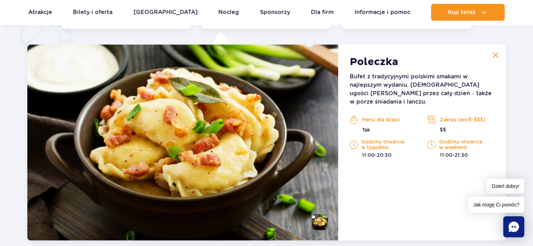
scroll to position [545, 0]
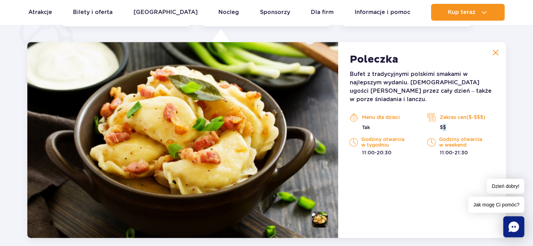
drag, startPoint x: 447, startPoint y: 118, endPoint x: 440, endPoint y: 119, distance: 6.7
click at [441, 124] on p "$$" at bounding box center [460, 127] width 67 height 7
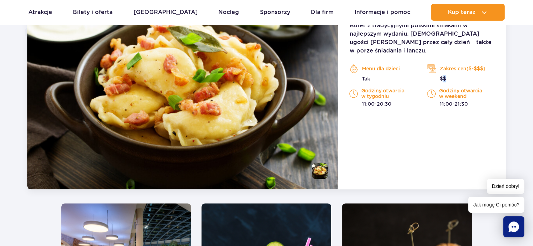
scroll to position [596, 0]
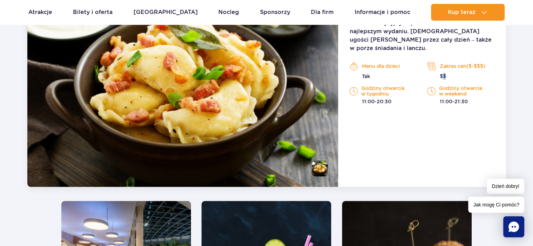
click at [472, 73] on p "$$" at bounding box center [460, 76] width 67 height 7
click at [466, 61] on p "Zakres cen($-$$$)" at bounding box center [460, 66] width 67 height 11
click at [470, 61] on p "Zakres cen($-$$$)" at bounding box center [460, 66] width 67 height 11
click at [455, 61] on p "Zakres cen($-$$$)" at bounding box center [460, 66] width 67 height 11
click at [440, 73] on p "$$" at bounding box center [460, 76] width 67 height 7
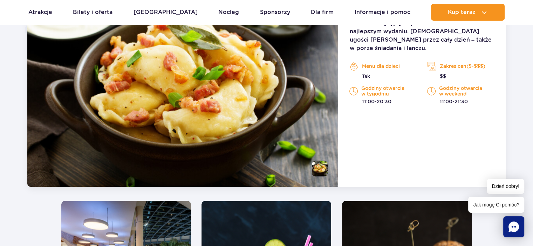
click at [442, 73] on p "$$" at bounding box center [460, 76] width 67 height 7
click at [350, 86] on img at bounding box center [353, 91] width 8 height 11
click at [283, 69] on img at bounding box center [182, 89] width 311 height 196
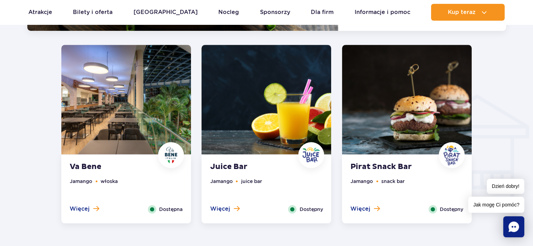
scroll to position [797, 0]
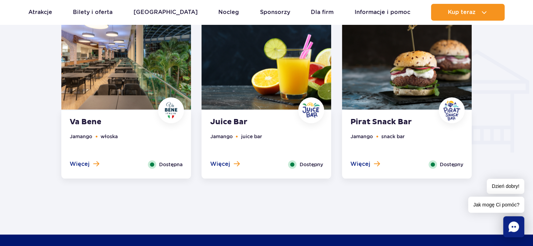
click at [128, 134] on ul "Jamango włoska" at bounding box center [126, 147] width 113 height 28
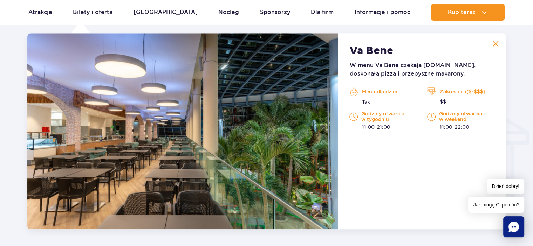
scroll to position [737, 0]
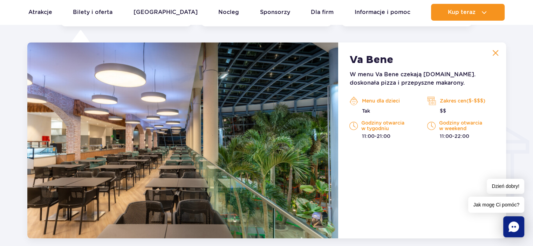
click at [498, 52] on img at bounding box center [495, 53] width 6 height 6
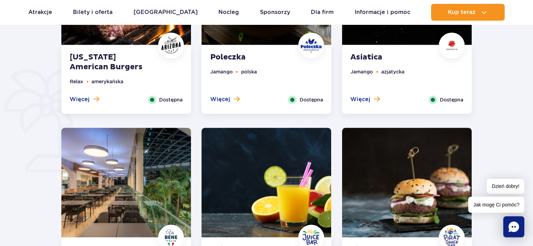
scroll to position [329, 0]
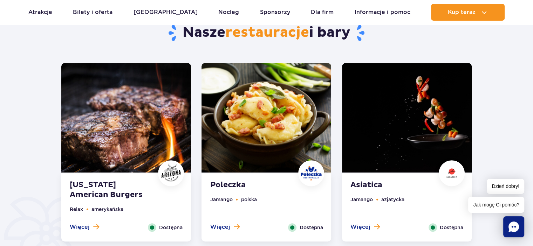
click at [149, 111] on img at bounding box center [126, 118] width 130 height 110
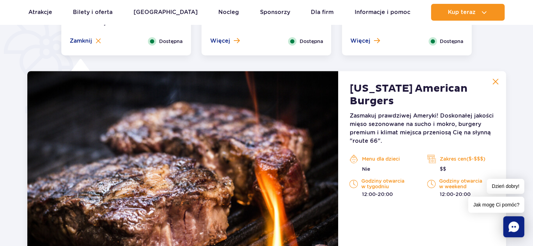
scroll to position [545, 0]
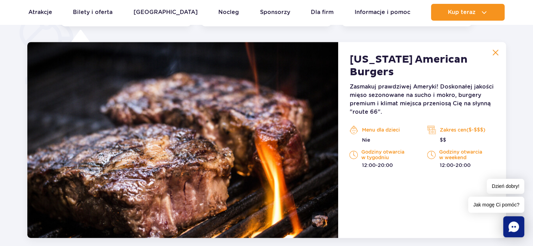
click at [495, 50] on img at bounding box center [495, 52] width 6 height 6
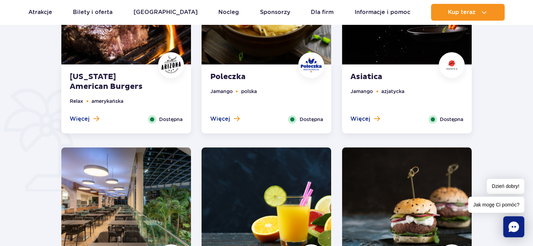
scroll to position [310, 0]
